Goal: Information Seeking & Learning: Learn about a topic

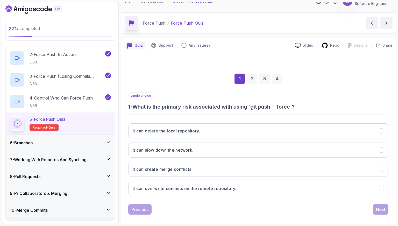
scroll to position [13, 0]
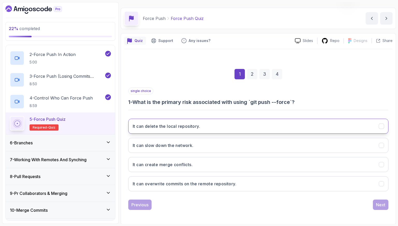
click at [168, 131] on button "It can delete the local repository." at bounding box center [258, 126] width 260 height 15
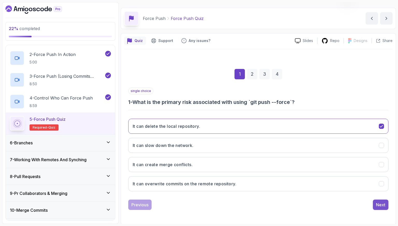
click at [377, 200] on button "Next" at bounding box center [381, 205] width 16 height 10
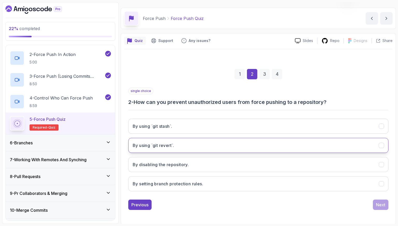
click at [216, 147] on button "By using `git revert`." at bounding box center [258, 145] width 260 height 15
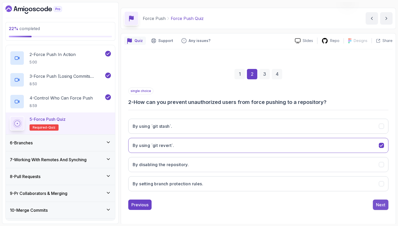
click at [384, 207] on div "Next" at bounding box center [380, 205] width 9 height 6
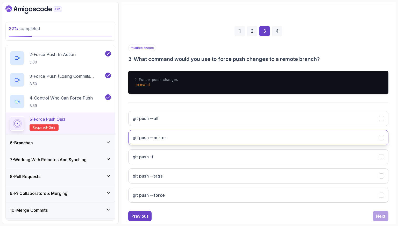
scroll to position [65, 0]
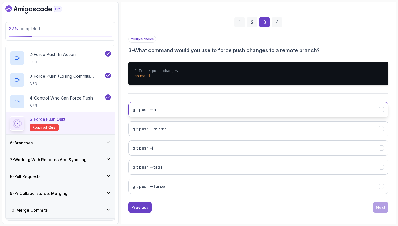
click at [227, 112] on button "git push --all" at bounding box center [258, 109] width 260 height 15
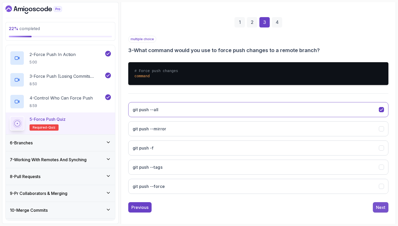
click at [382, 205] on div "Next" at bounding box center [380, 207] width 9 height 6
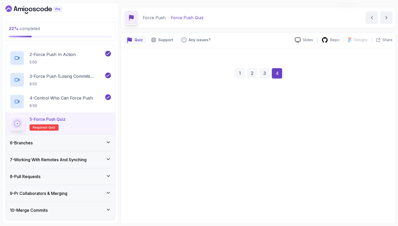
scroll to position [13, 0]
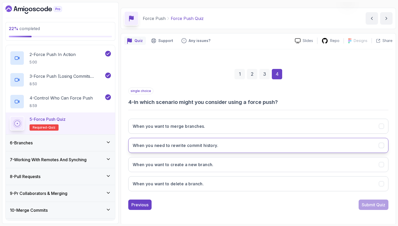
click at [208, 142] on h3 "When you need to rewrite commit history." at bounding box center [176, 145] width 86 height 6
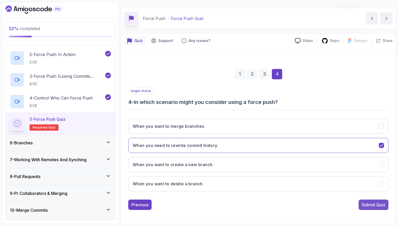
click at [365, 206] on div "Submit Quiz" at bounding box center [374, 205] width 24 height 6
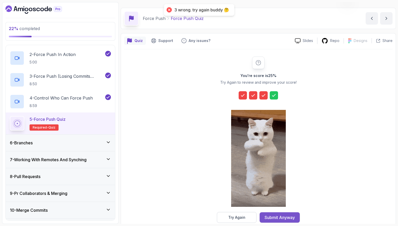
click at [270, 219] on div "Submit Anyway" at bounding box center [280, 217] width 30 height 6
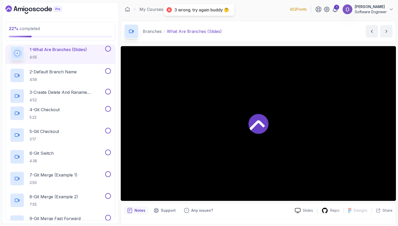
scroll to position [88, 0]
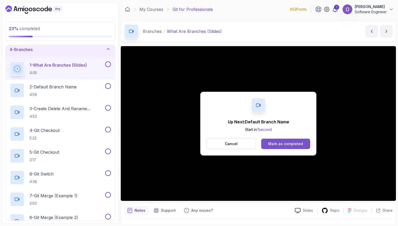
click at [291, 143] on div "Mark as completed" at bounding box center [285, 143] width 35 height 5
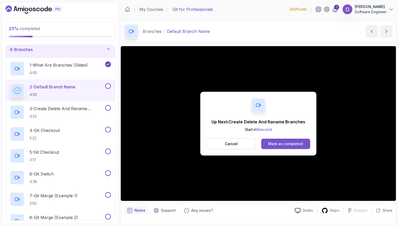
click at [283, 145] on div "Mark as completed" at bounding box center [285, 143] width 35 height 5
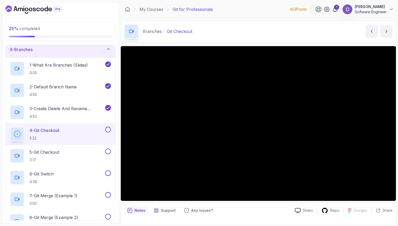
click at [109, 130] on button at bounding box center [108, 130] width 6 height 6
click at [90, 153] on div "5 - Git Checkout 3:17" at bounding box center [57, 156] width 94 height 15
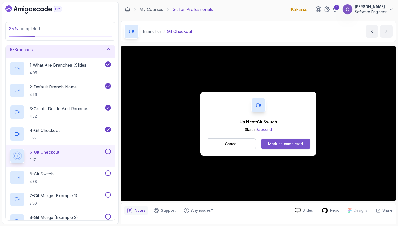
click at [301, 143] on div "Mark as completed" at bounding box center [285, 143] width 35 height 5
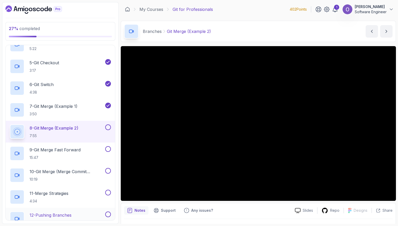
scroll to position [176, 0]
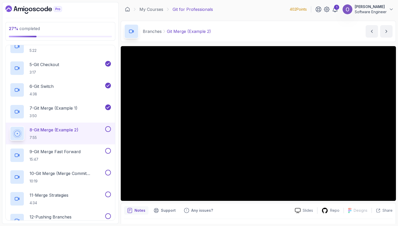
click at [107, 129] on button at bounding box center [108, 129] width 6 height 6
click at [89, 152] on div "9 - Git Merge Fast Forward 15:47" at bounding box center [57, 155] width 94 height 15
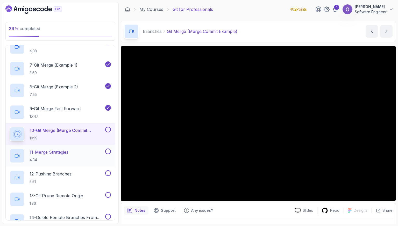
scroll to position [228, 0]
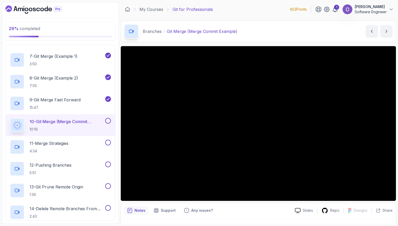
click at [107, 120] on button at bounding box center [108, 121] width 6 height 6
click at [100, 142] on div "11 - Merge Strategies 4:34" at bounding box center [57, 147] width 94 height 15
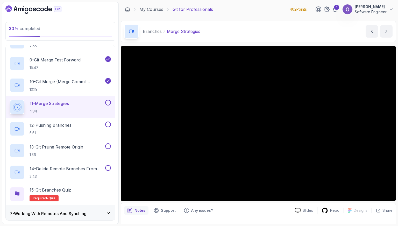
scroll to position [279, 0]
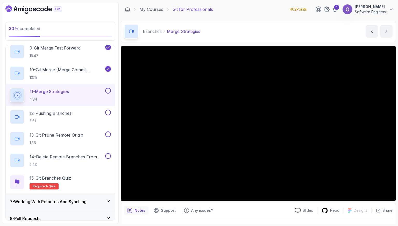
click at [108, 90] on button at bounding box center [108, 91] width 6 height 6
click at [93, 117] on div "12 - Pushing Branches 5:51" at bounding box center [57, 117] width 94 height 15
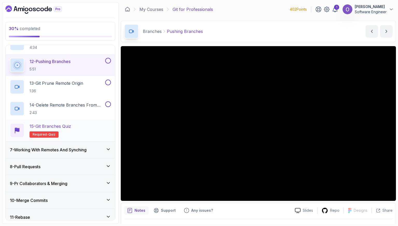
scroll to position [305, 0]
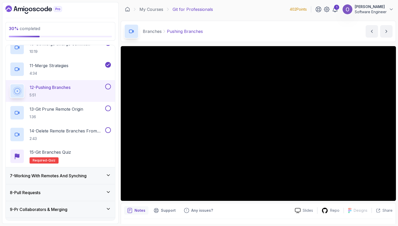
click at [109, 86] on button at bounding box center [108, 87] width 6 height 6
click at [94, 111] on div "13 - Git Prune Remote Origin 1:36" at bounding box center [57, 112] width 94 height 15
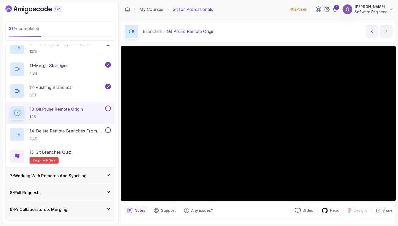
click at [107, 107] on button at bounding box center [108, 108] width 6 height 6
click at [87, 131] on p "14 - Delete Remote Branches From Terminal" at bounding box center [67, 131] width 75 height 6
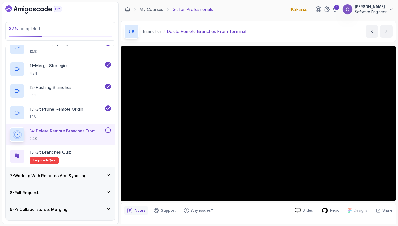
click at [108, 129] on button at bounding box center [108, 130] width 6 height 6
click at [84, 149] on div "15 - Git Branches Quiz Required- quiz" at bounding box center [60, 156] width 101 height 15
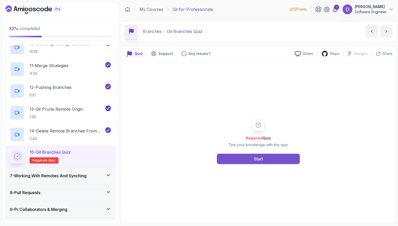
click at [248, 159] on button "Start" at bounding box center [258, 159] width 83 height 10
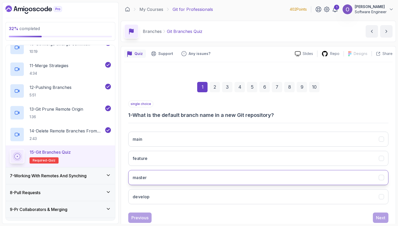
click at [169, 173] on button "master" at bounding box center [258, 177] width 260 height 15
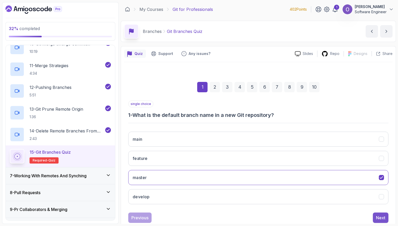
click at [380, 213] on button "Next" at bounding box center [381, 218] width 16 height 10
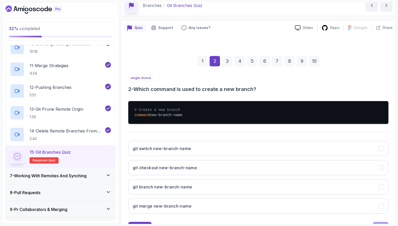
scroll to position [48, 0]
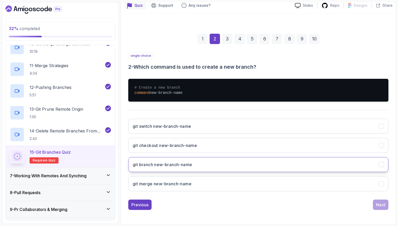
click at [222, 167] on button "git branch new-branch-name" at bounding box center [258, 164] width 260 height 15
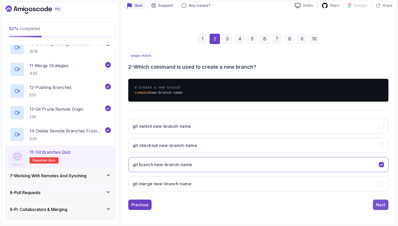
click at [374, 203] on button "Next" at bounding box center [381, 205] width 16 height 10
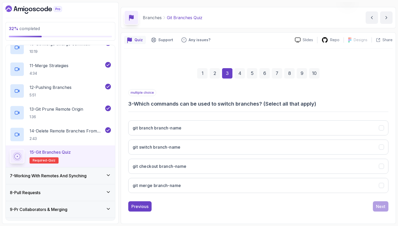
scroll to position [13, 0]
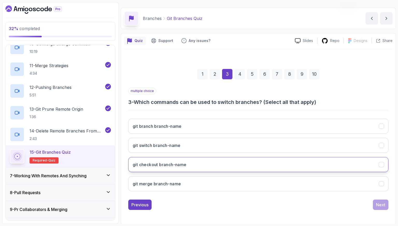
click at [192, 162] on button "git checkout branch-name" at bounding box center [258, 164] width 260 height 15
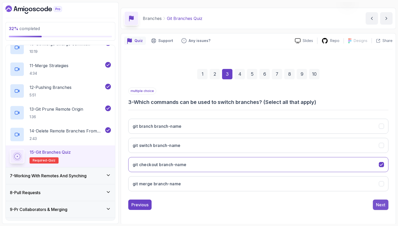
click at [382, 206] on div "Next" at bounding box center [380, 205] width 9 height 6
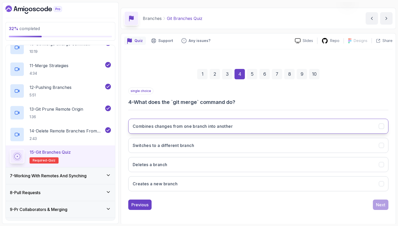
click at [247, 123] on button "Combines changes from one branch into another" at bounding box center [258, 126] width 260 height 15
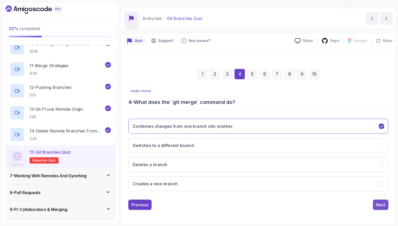
click at [381, 202] on div "Next" at bounding box center [380, 205] width 9 height 6
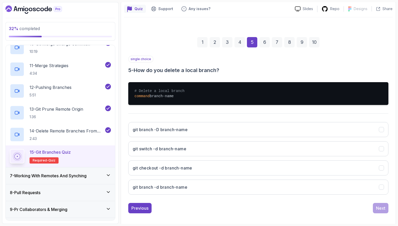
scroll to position [48, 0]
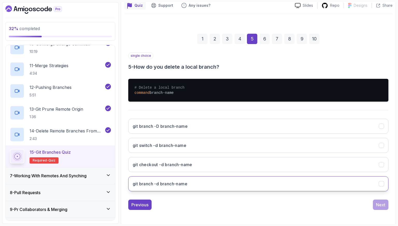
click at [193, 183] on button "git branch -d branch-name" at bounding box center [258, 183] width 260 height 15
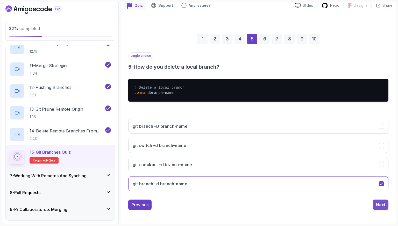
click at [377, 202] on div "Next" at bounding box center [380, 205] width 9 height 6
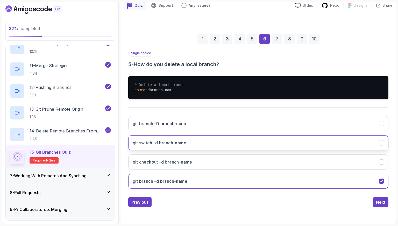
scroll to position [13, 0]
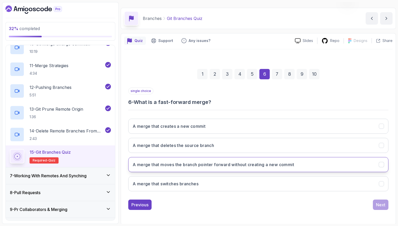
click at [225, 160] on button "A merge that moves the branch pointer forward without creating a new commit" at bounding box center [258, 164] width 260 height 15
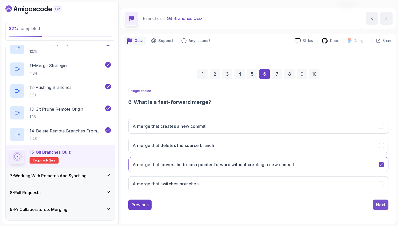
click at [384, 203] on div "Next" at bounding box center [380, 205] width 9 height 6
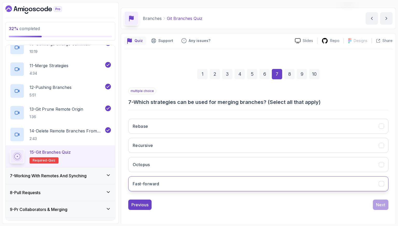
click at [179, 185] on button "Fast-forward" at bounding box center [258, 183] width 260 height 15
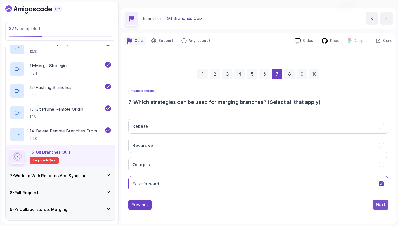
click at [384, 202] on div "Next" at bounding box center [380, 205] width 9 height 6
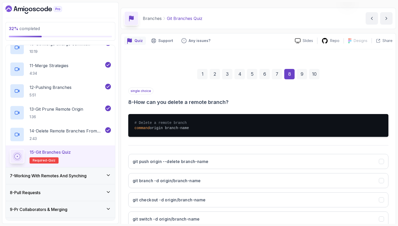
click at [278, 75] on div "7" at bounding box center [277, 74] width 10 height 10
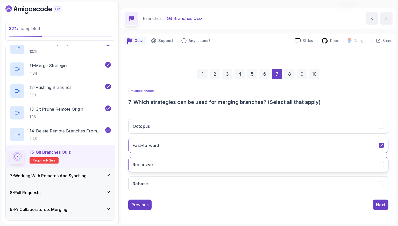
click at [218, 170] on button "Recursive" at bounding box center [258, 164] width 260 height 15
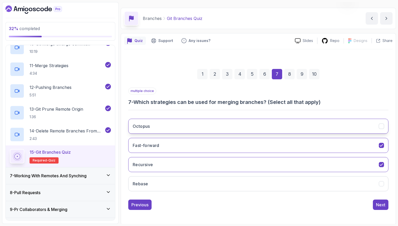
click at [249, 127] on button "Octopus" at bounding box center [258, 126] width 260 height 15
click at [379, 202] on div "Next" at bounding box center [380, 205] width 9 height 6
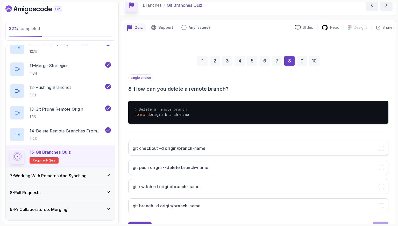
scroll to position [39, 0]
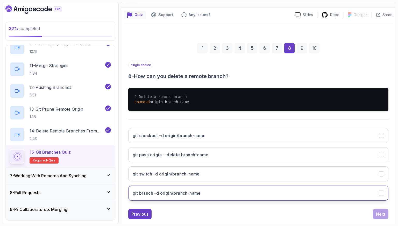
click at [258, 191] on button "git branch -d origin/branch-name" at bounding box center [258, 193] width 260 height 15
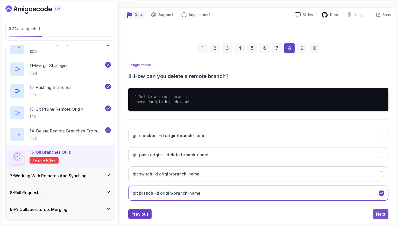
click at [386, 213] on button "Next" at bounding box center [381, 214] width 16 height 10
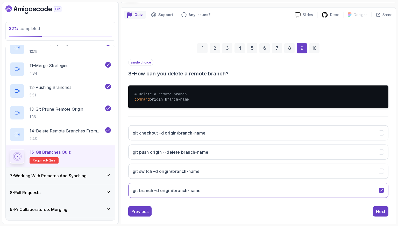
scroll to position [13, 0]
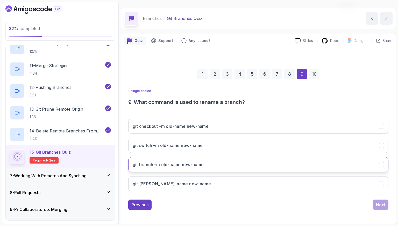
click at [189, 168] on button "git branch -m old-name new-name" at bounding box center [258, 164] width 260 height 15
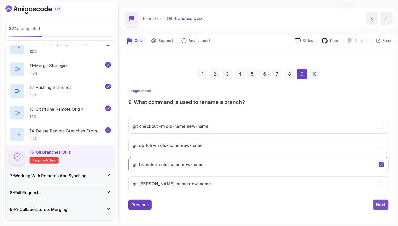
click at [383, 204] on div "Next" at bounding box center [380, 205] width 9 height 6
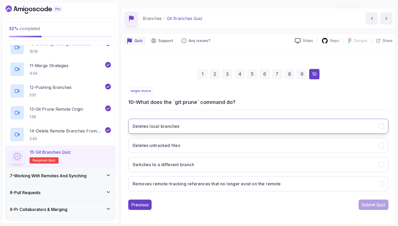
click at [189, 129] on button "Deletes local branches" at bounding box center [258, 126] width 260 height 15
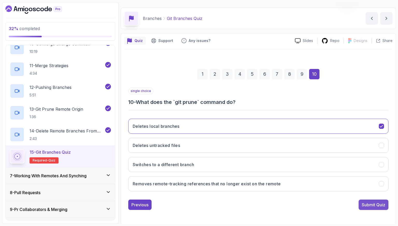
click at [371, 206] on div "Submit Quiz" at bounding box center [374, 205] width 24 height 6
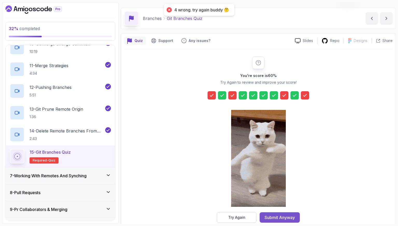
click at [293, 214] on div "Submit Anyway" at bounding box center [280, 217] width 30 height 6
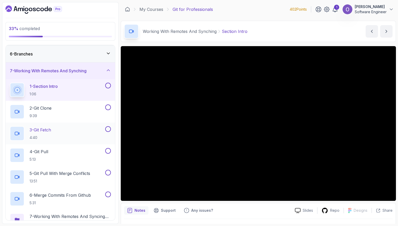
scroll to position [75, 0]
